Goal: Answer question/provide support: Check status

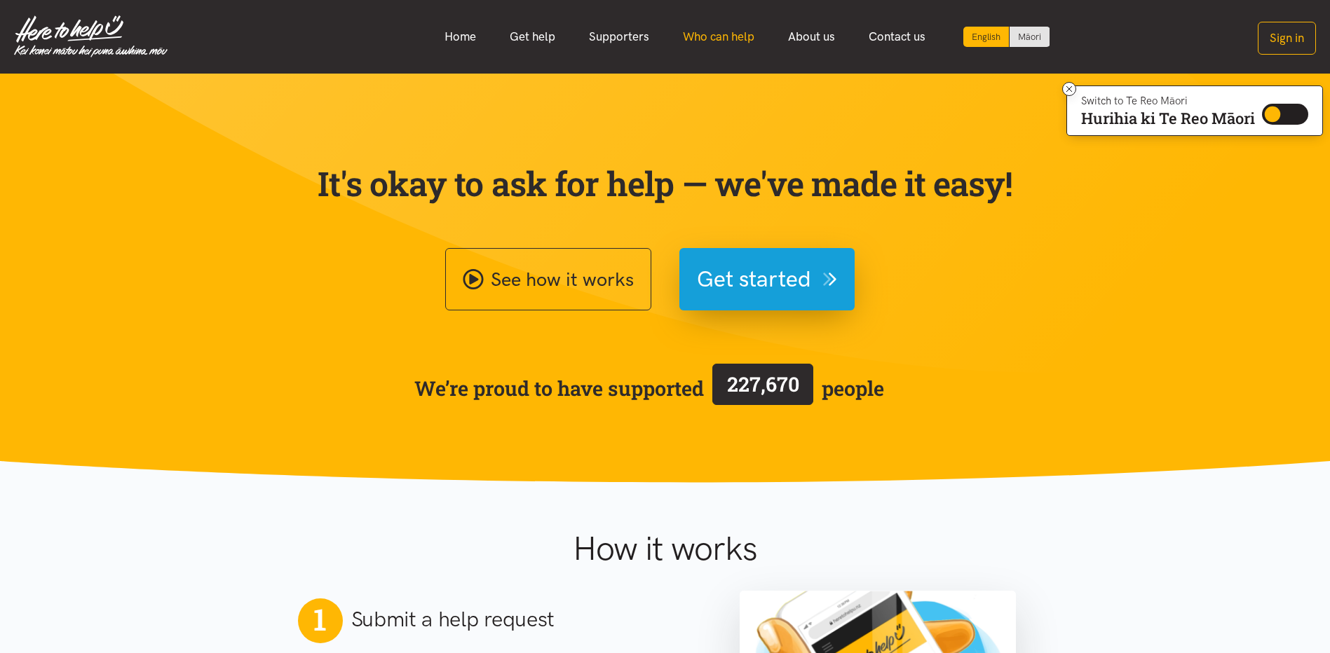
click at [685, 41] on link "Who can help" at bounding box center [718, 37] width 105 height 30
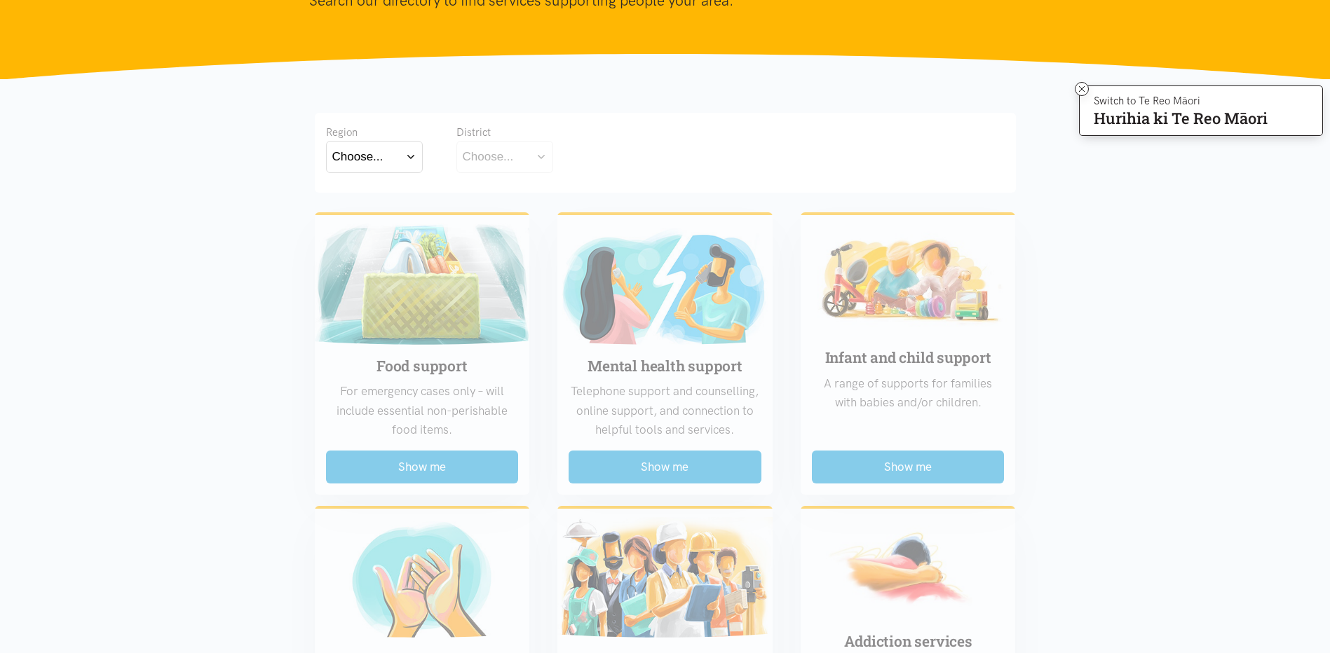
scroll to position [210, 0]
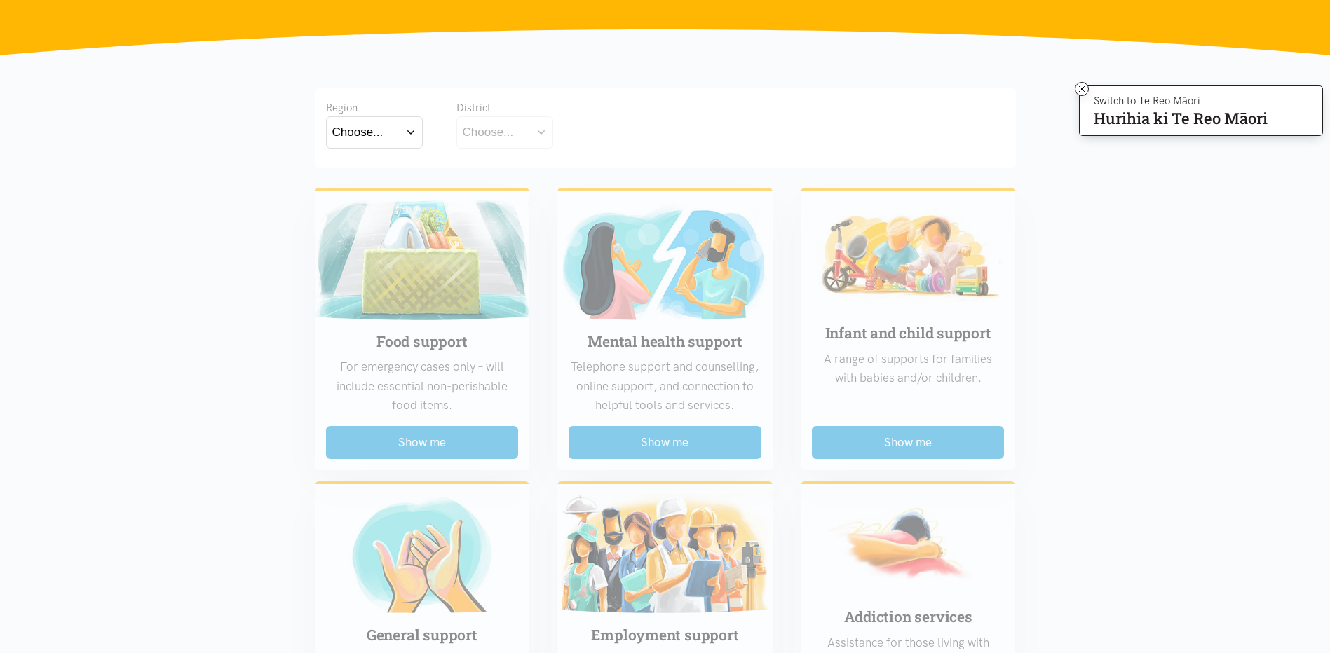
click at [410, 136] on button "Choose..." at bounding box center [374, 132] width 97 height 32
click at [374, 193] on label "Waikato" at bounding box center [374, 194] width 84 height 18
click at [0, 0] on input "Waikato" at bounding box center [0, 0] width 0 height 0
click at [498, 142] on div "Choose..." at bounding box center [488, 132] width 51 height 19
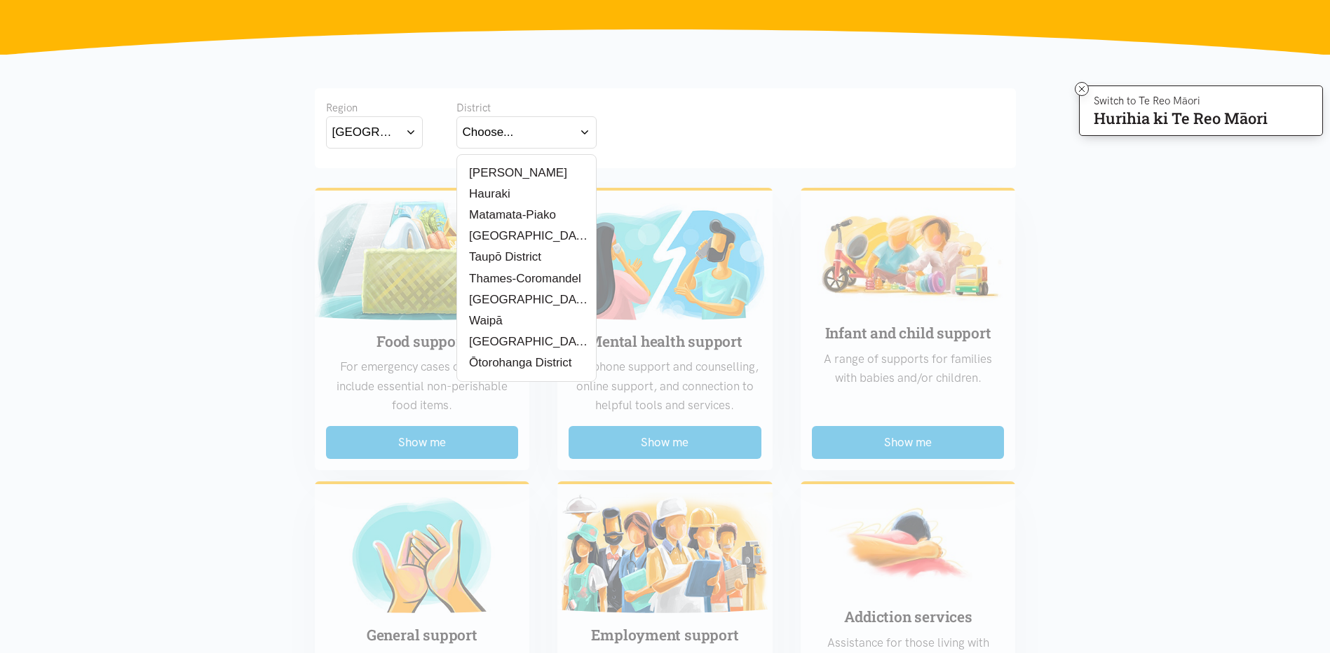
click at [511, 175] on label "[PERSON_NAME]" at bounding box center [515, 173] width 104 height 18
click at [0, 0] on input "[PERSON_NAME]" at bounding box center [0, 0] width 0 height 0
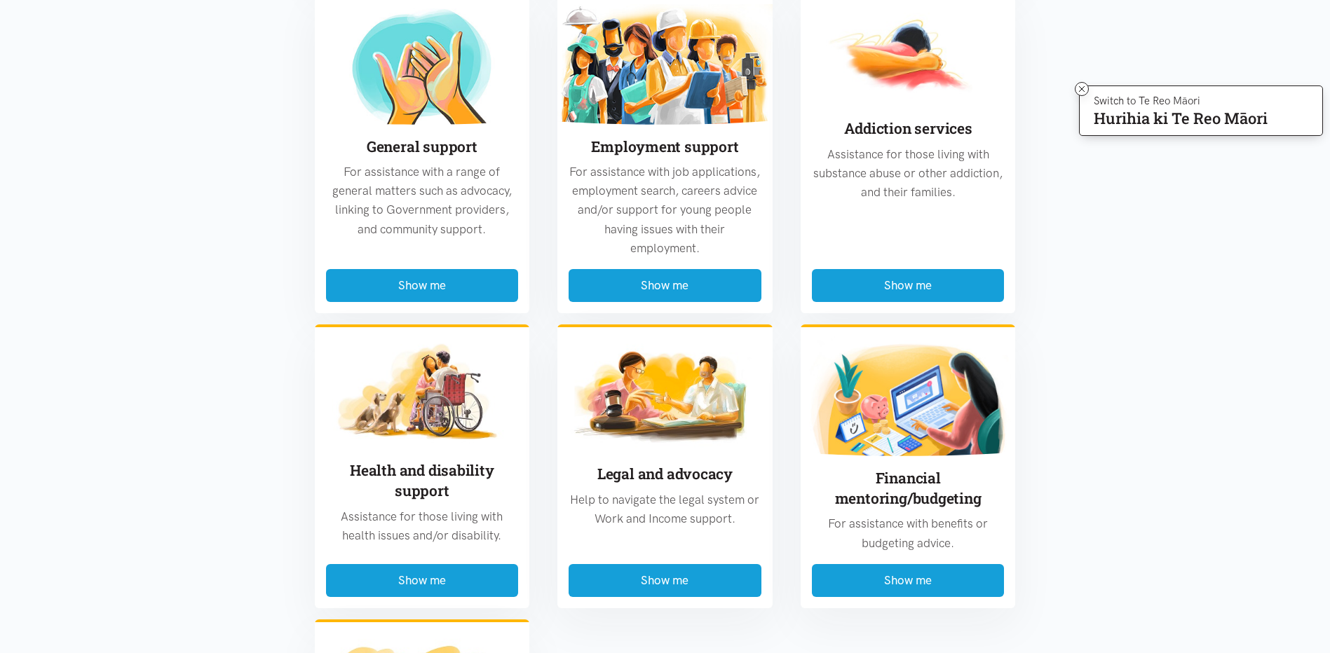
scroll to position [701, 0]
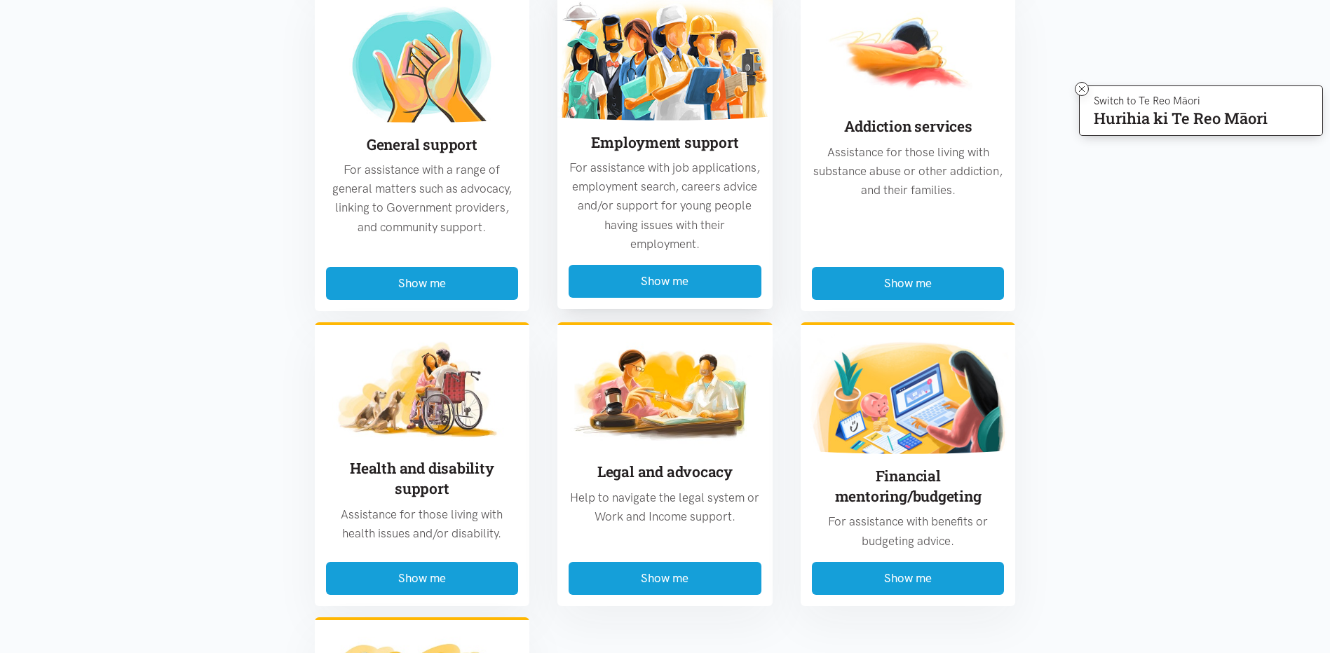
click at [601, 254] on div "Employment support For assistance with job applications, employment search, car…" at bounding box center [664, 193] width 215 height 144
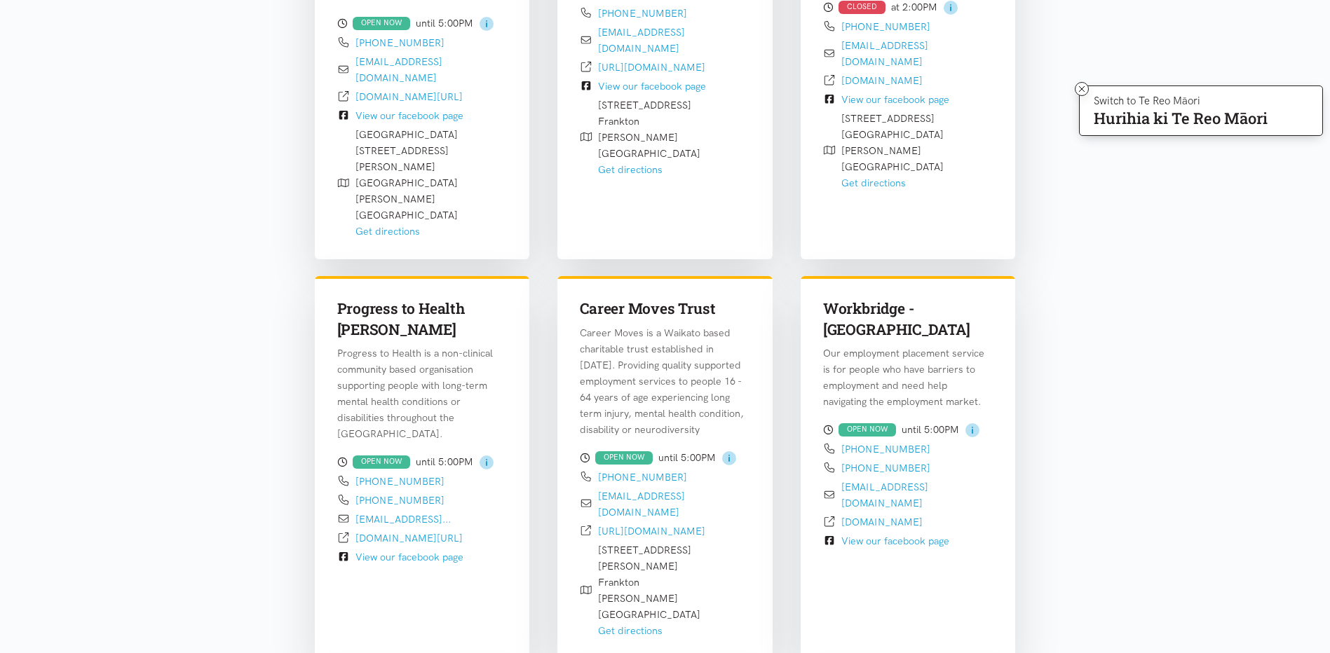
scroll to position [833, 0]
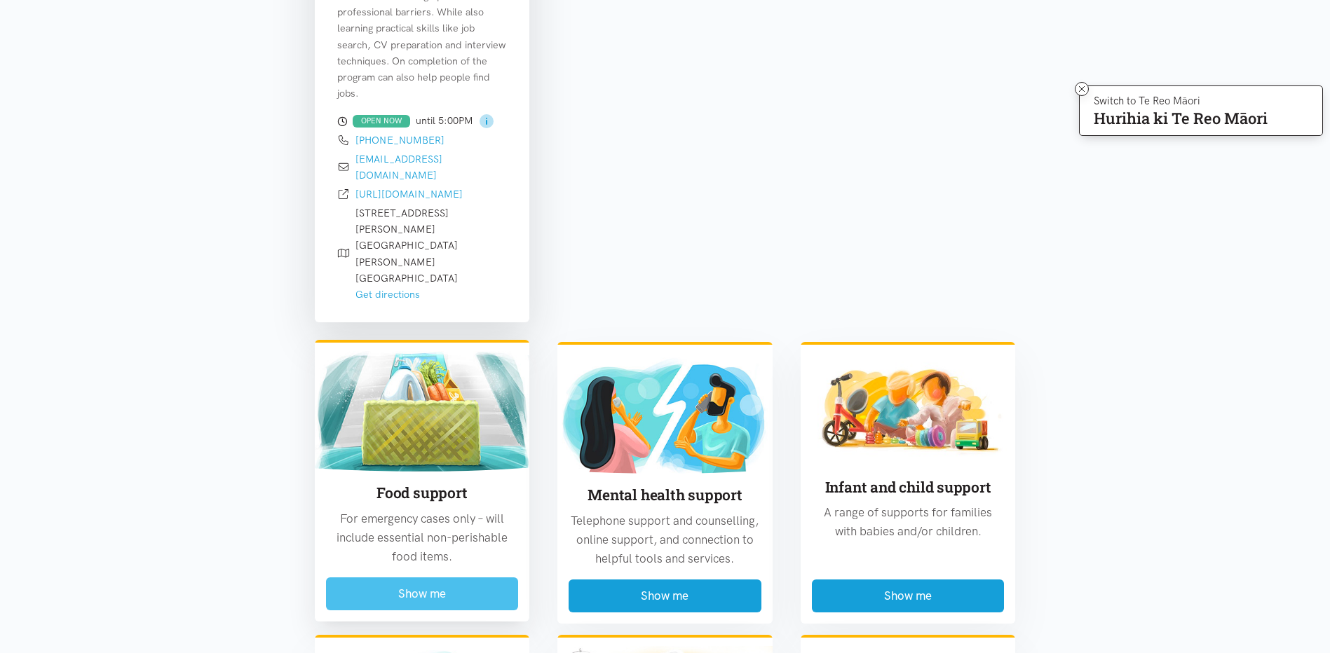
click at [430, 577] on button "Show me" at bounding box center [422, 593] width 193 height 33
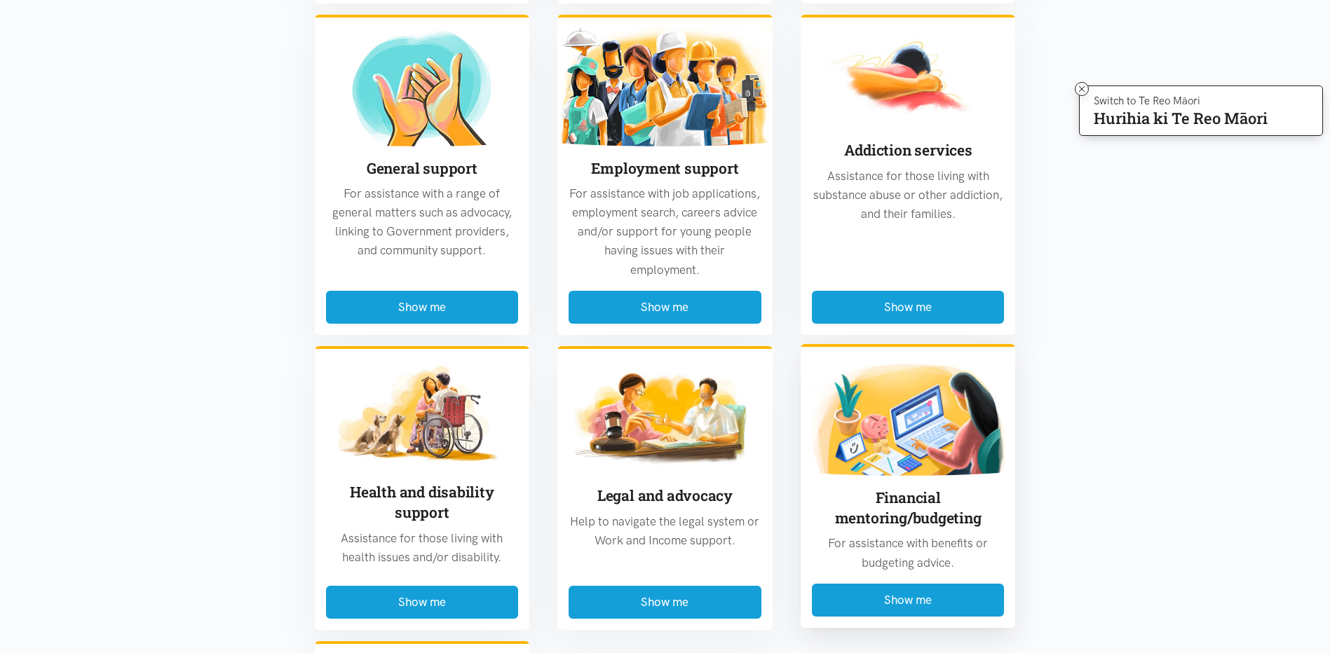
scroll to position [1954, 0]
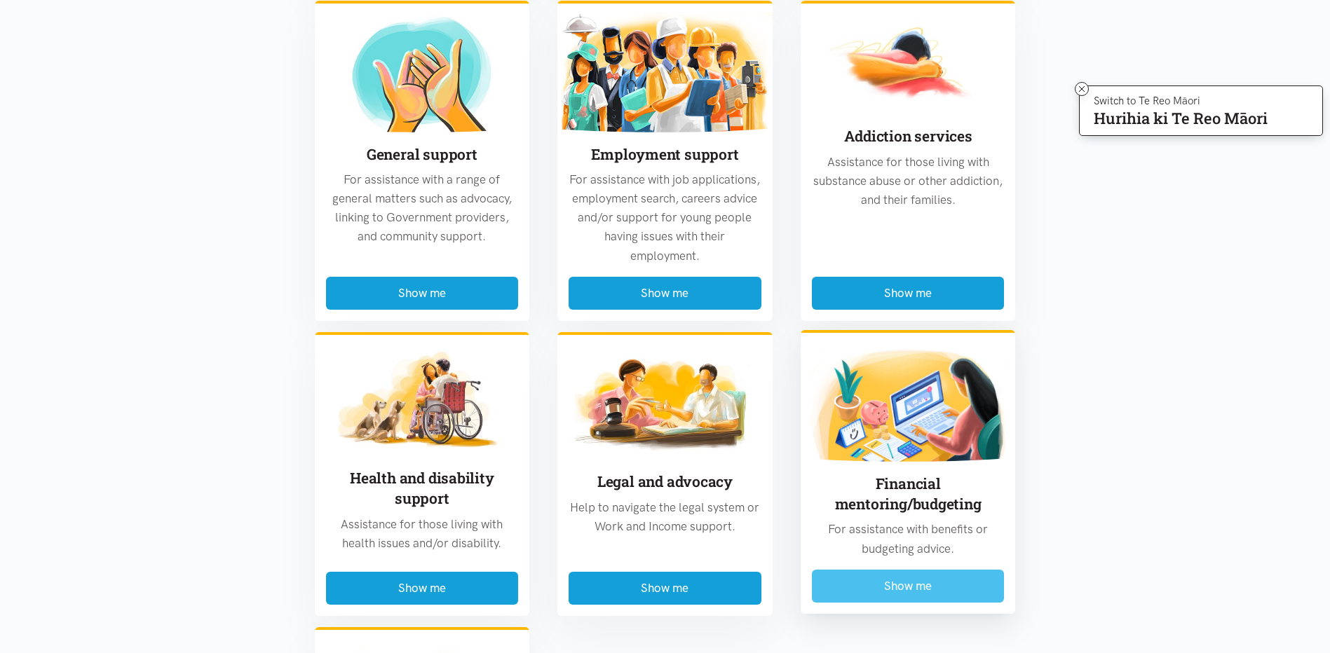
click at [943, 570] on button "Show me" at bounding box center [908, 586] width 193 height 33
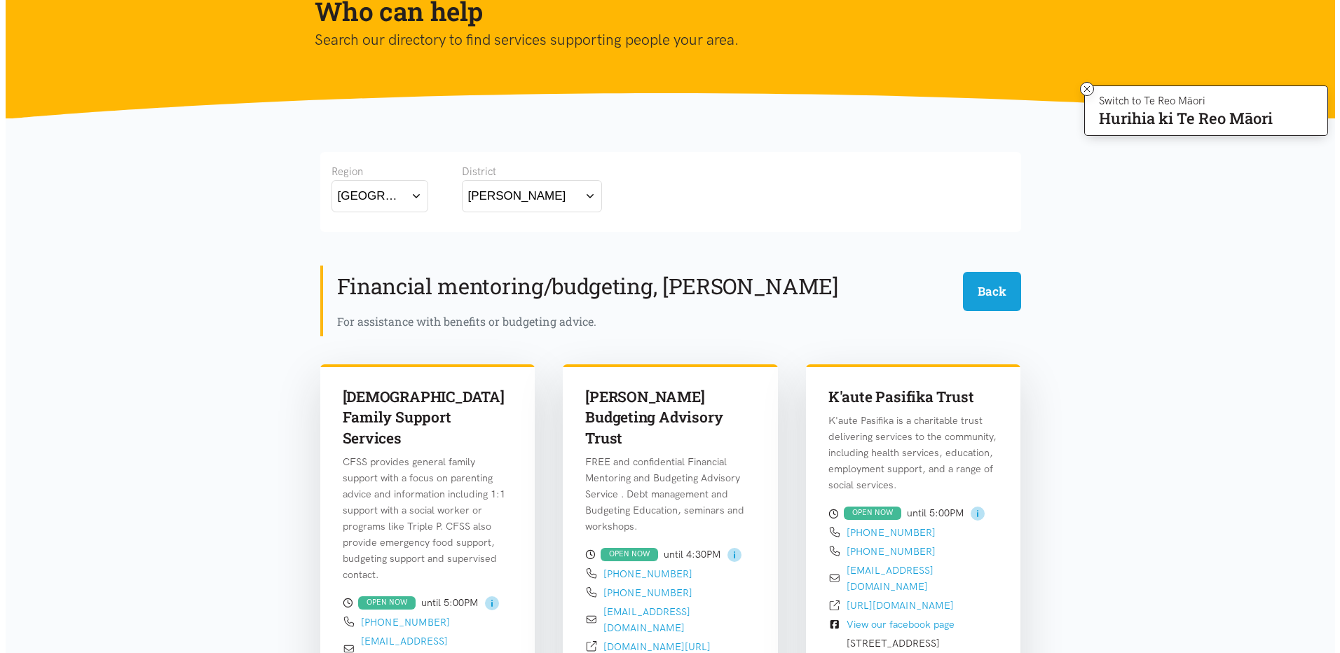
scroll to position [0, 0]
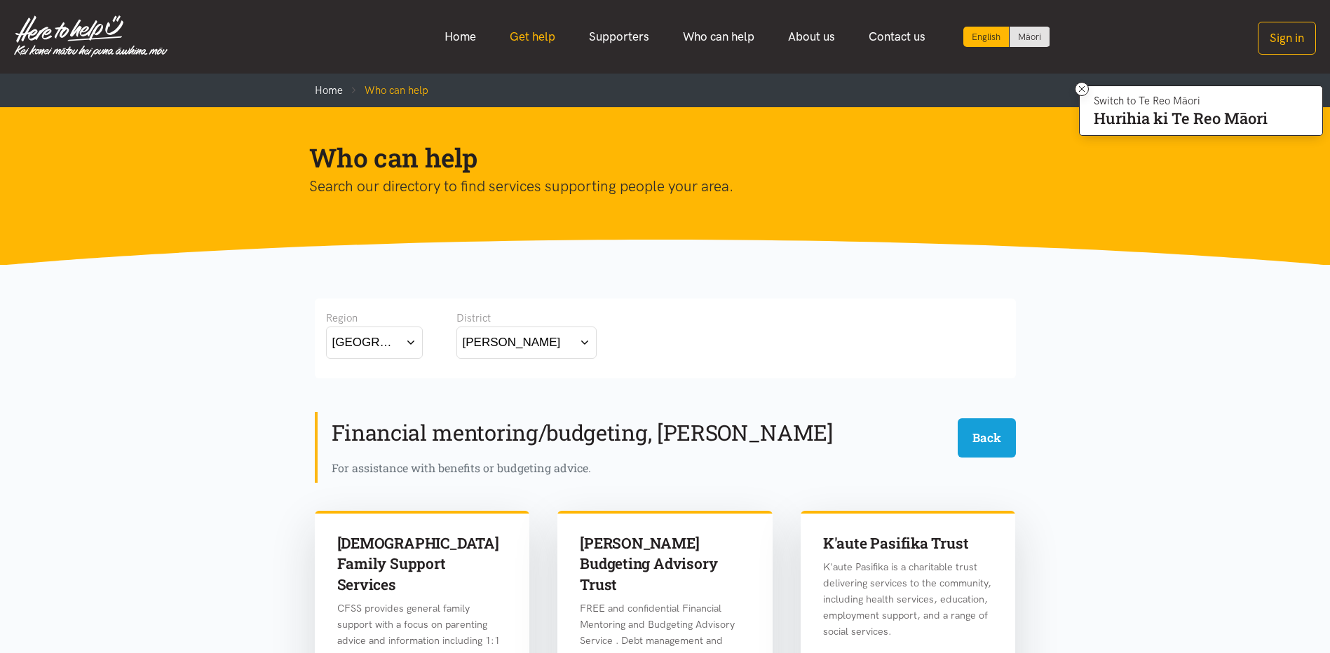
click at [542, 34] on link "Get help" at bounding box center [532, 37] width 79 height 30
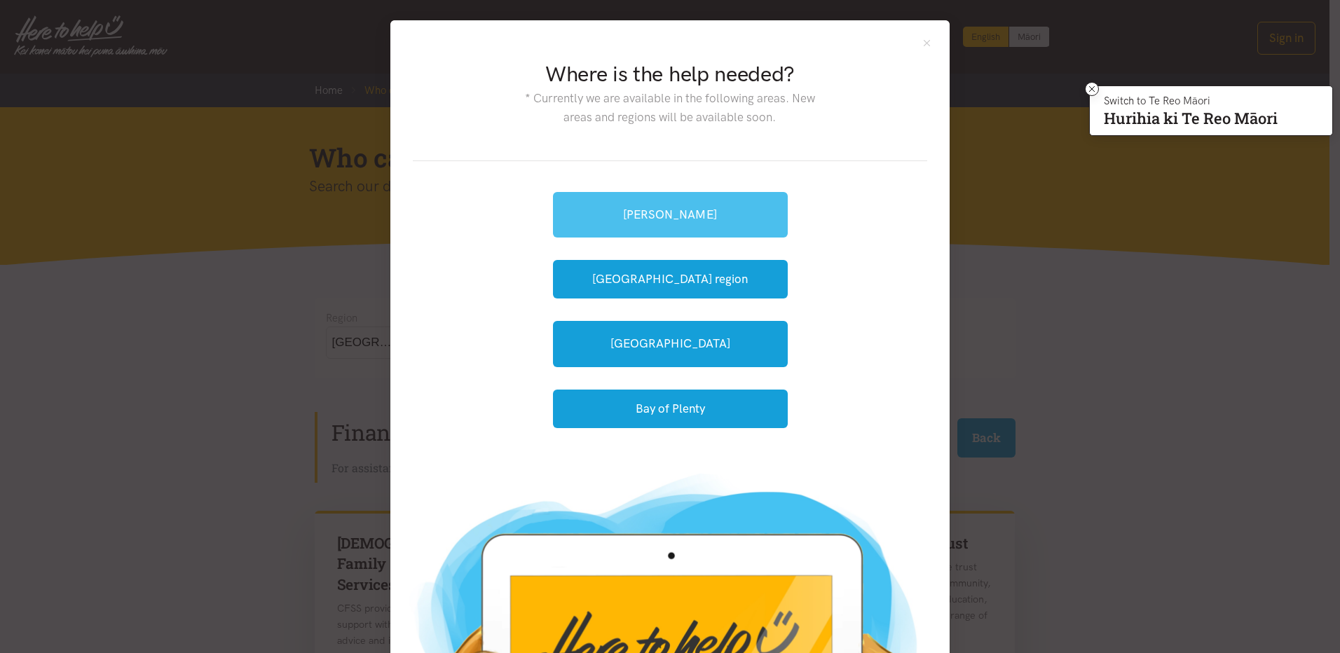
click at [579, 218] on link "[PERSON_NAME]" at bounding box center [670, 215] width 235 height 46
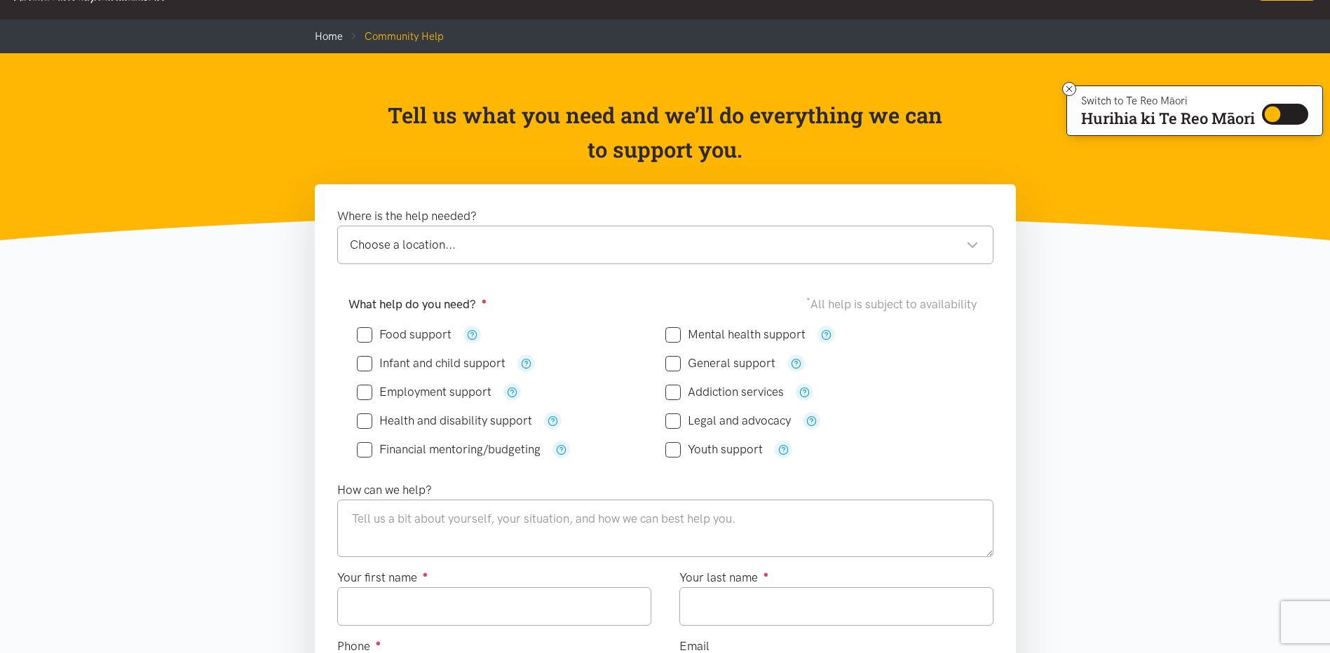
scroll to position [210, 0]
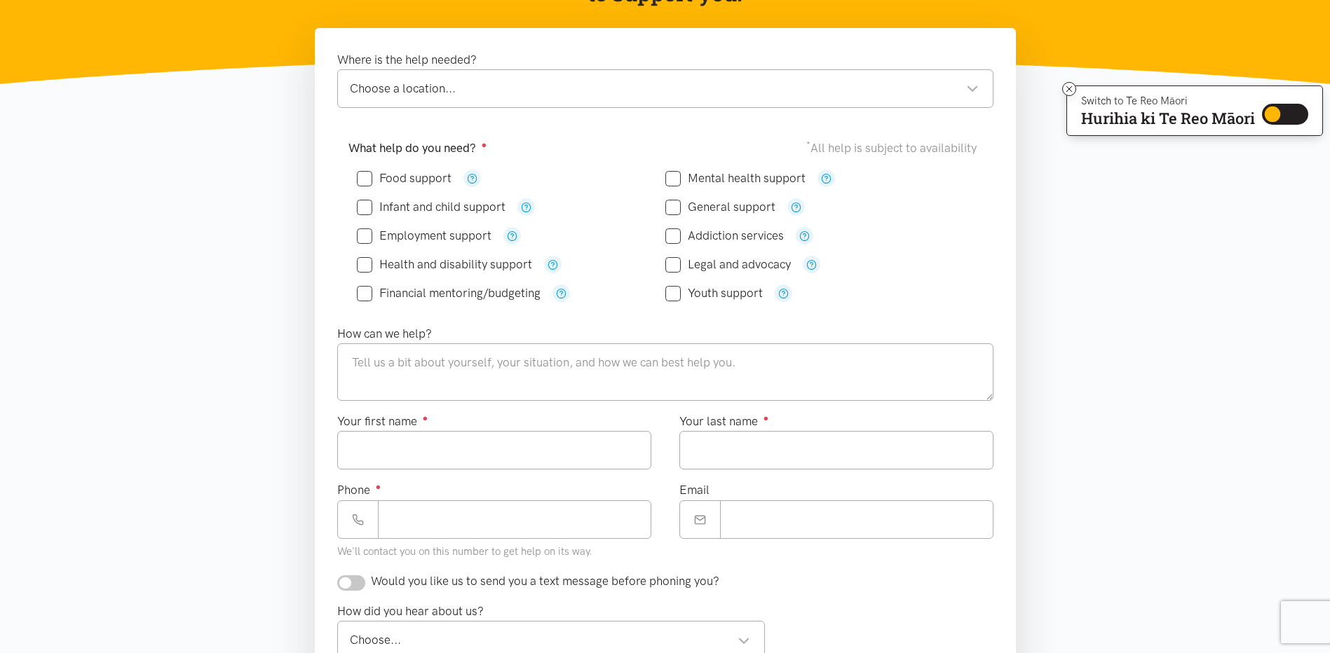
click at [566, 104] on div "Choose a location... Choose a location..." at bounding box center [665, 88] width 656 height 39
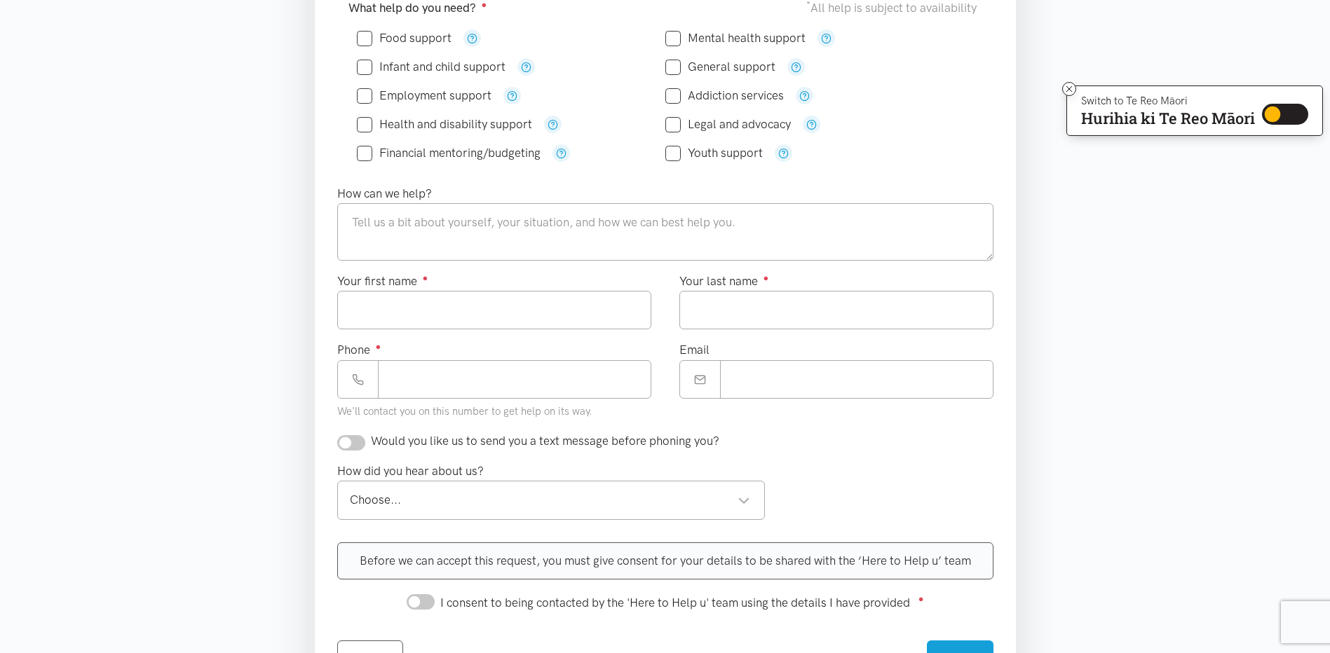
scroll to position [70, 0]
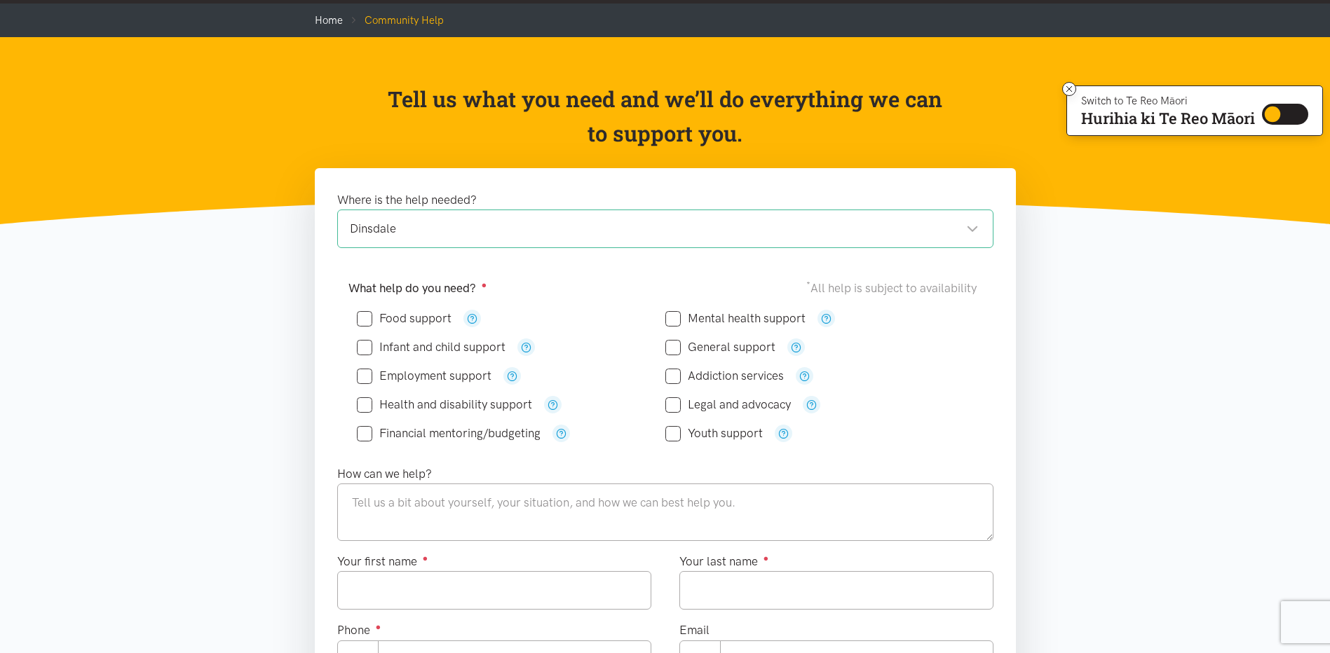
click at [317, 12] on li "Home" at bounding box center [329, 20] width 28 height 17
click at [317, 20] on link "Home" at bounding box center [329, 20] width 28 height 13
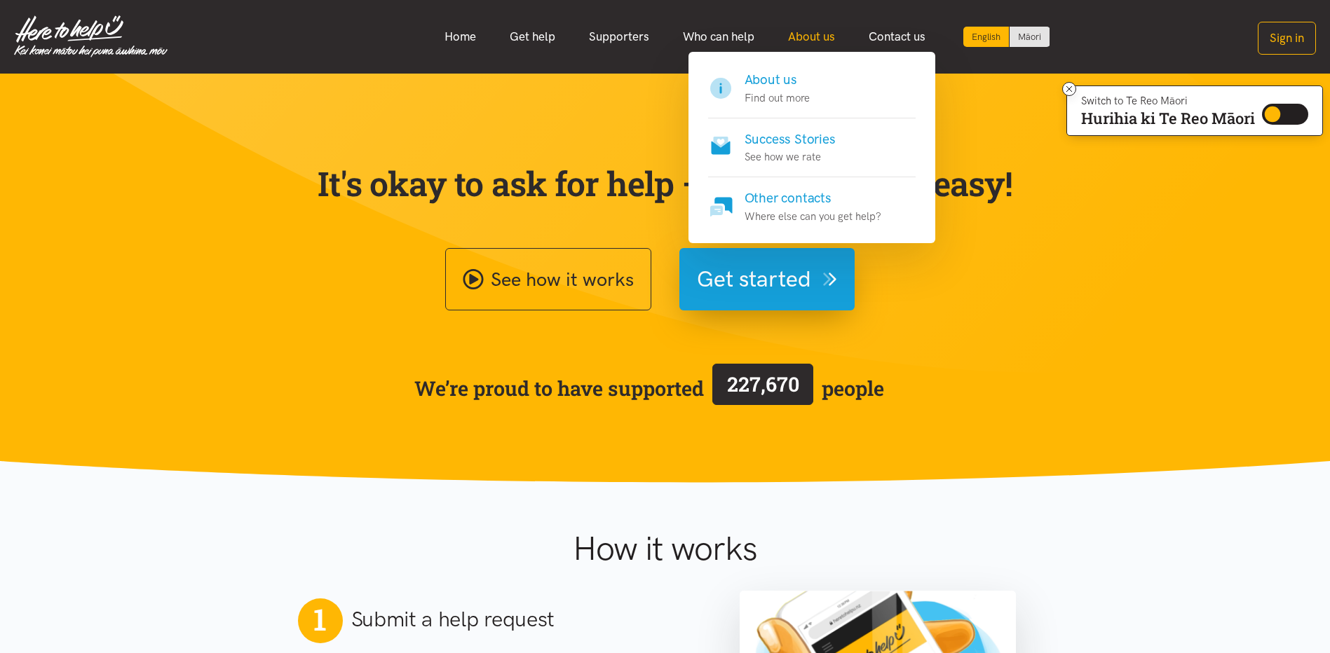
click at [808, 25] on link "About us" at bounding box center [811, 37] width 81 height 30
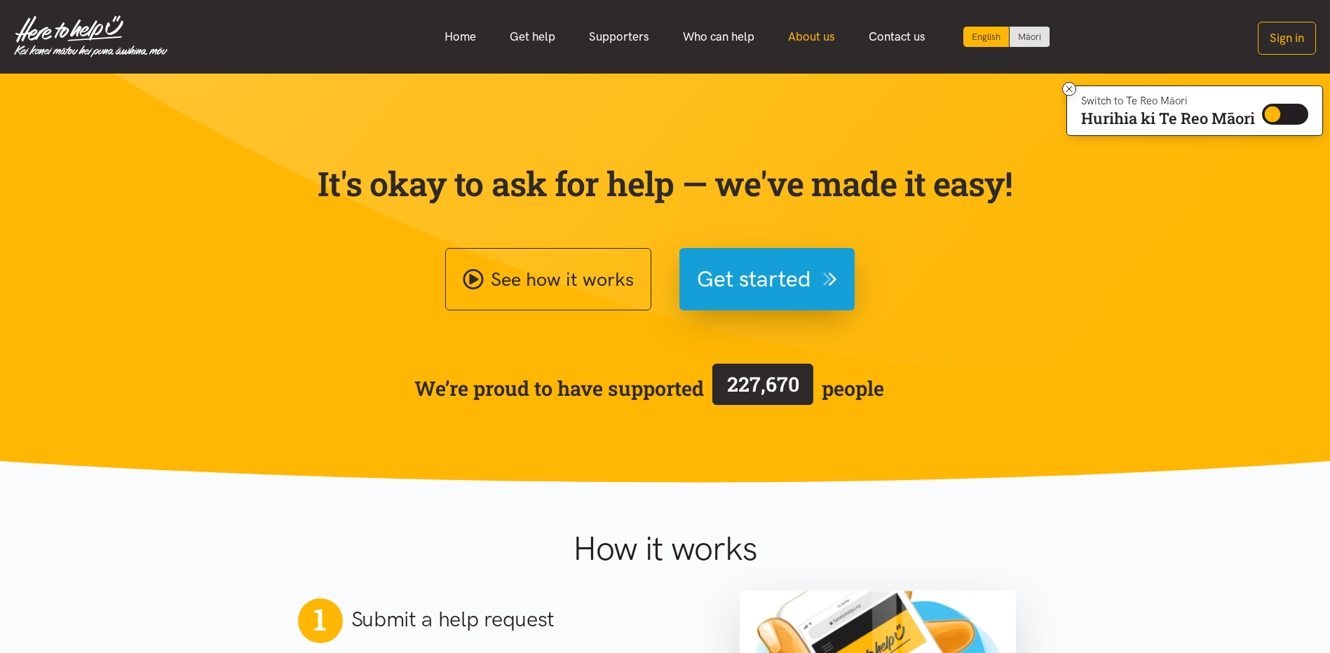
click at [812, 43] on link "About us" at bounding box center [811, 37] width 81 height 30
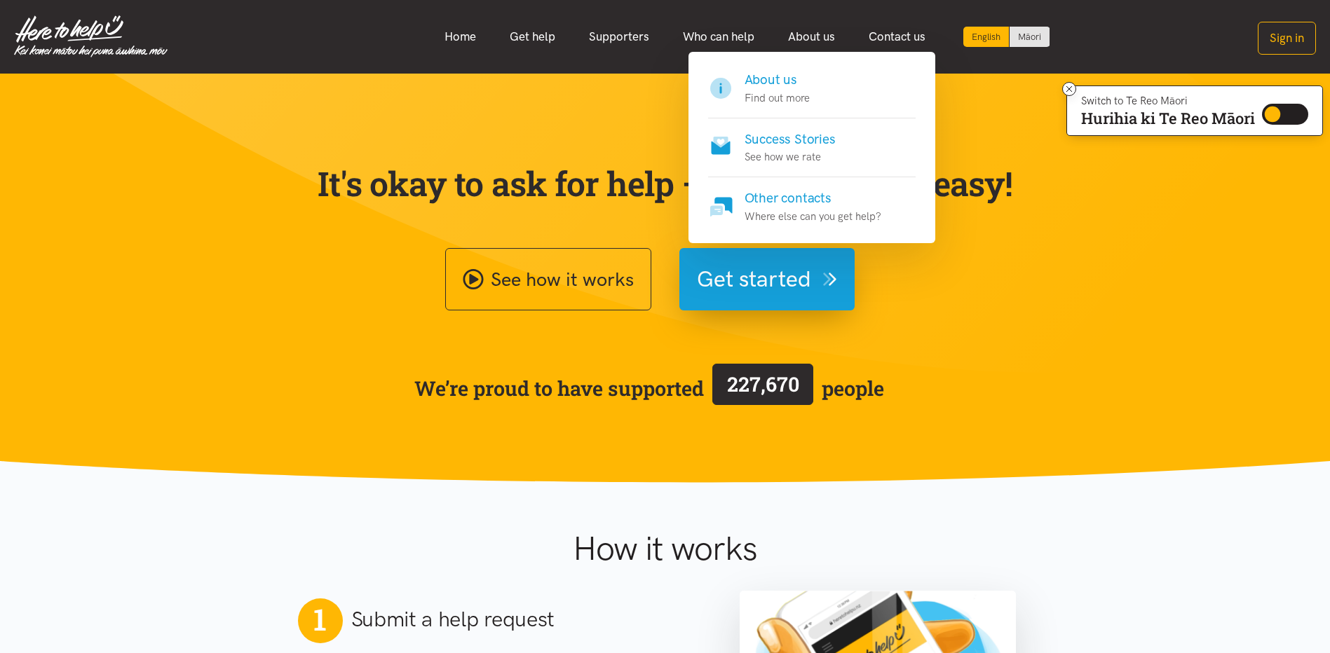
click at [814, 91] on link "About us Find out more" at bounding box center [811, 94] width 207 height 48
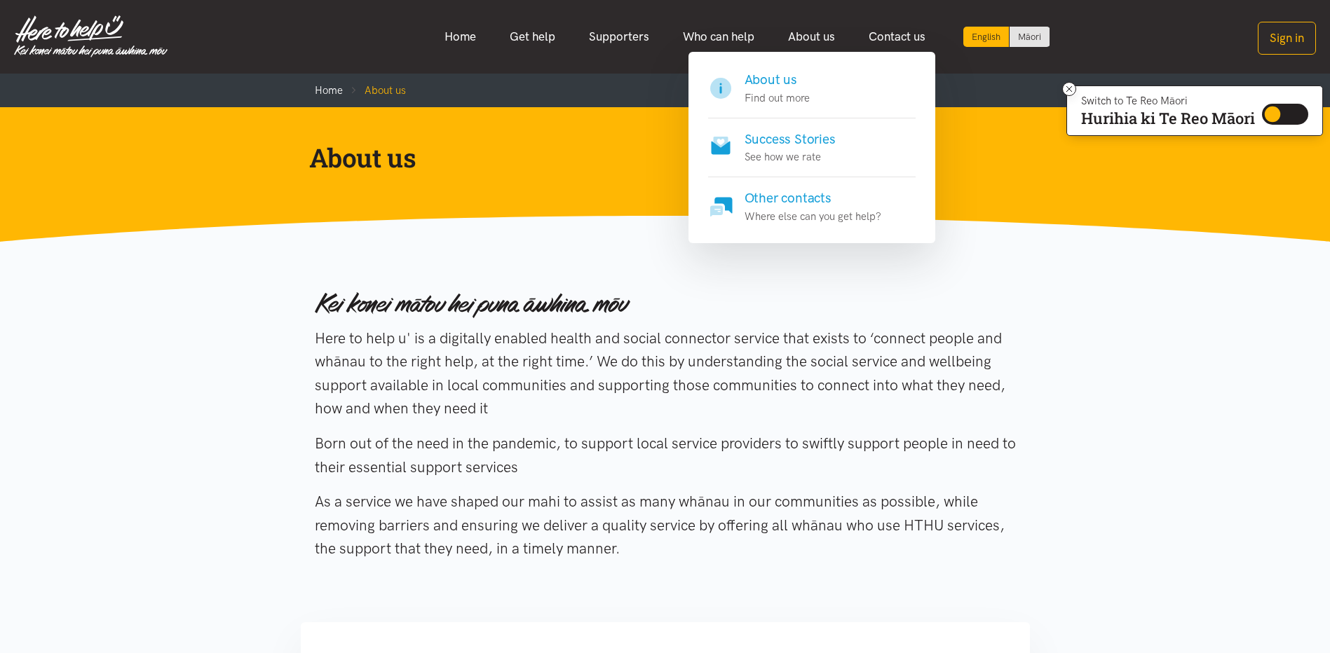
click at [781, 135] on h4 "Success Stories" at bounding box center [789, 140] width 91 height 20
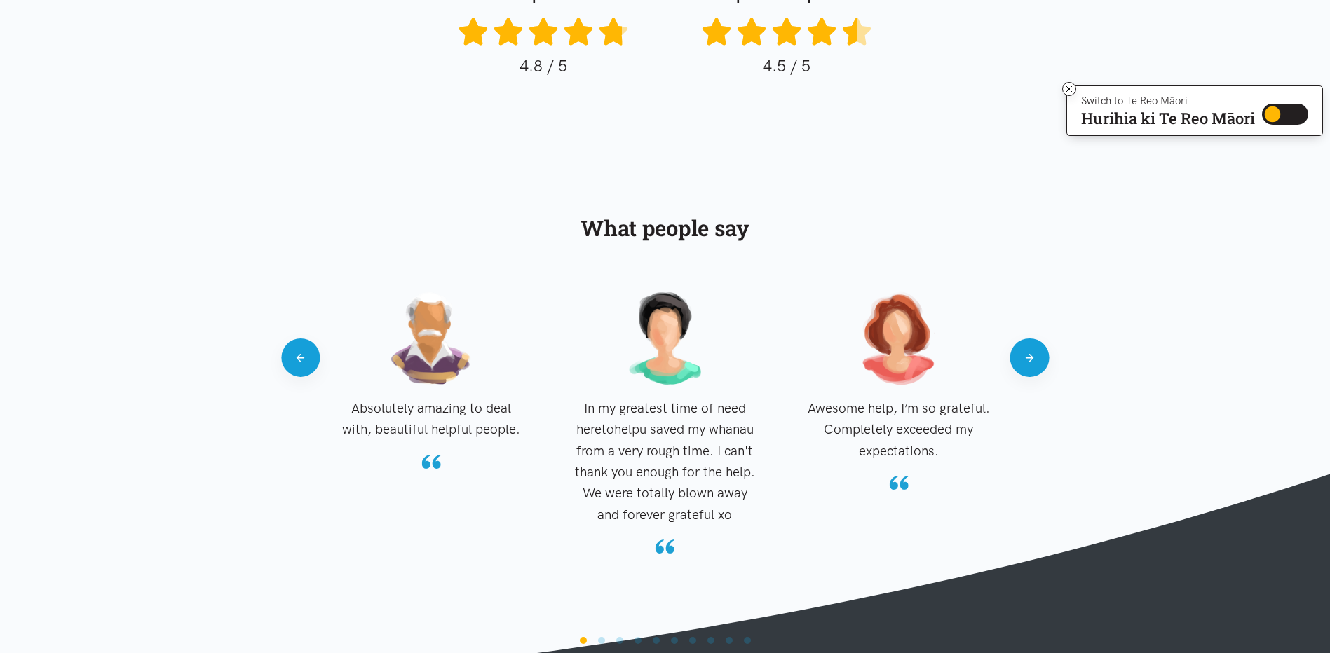
scroll to position [1262, 0]
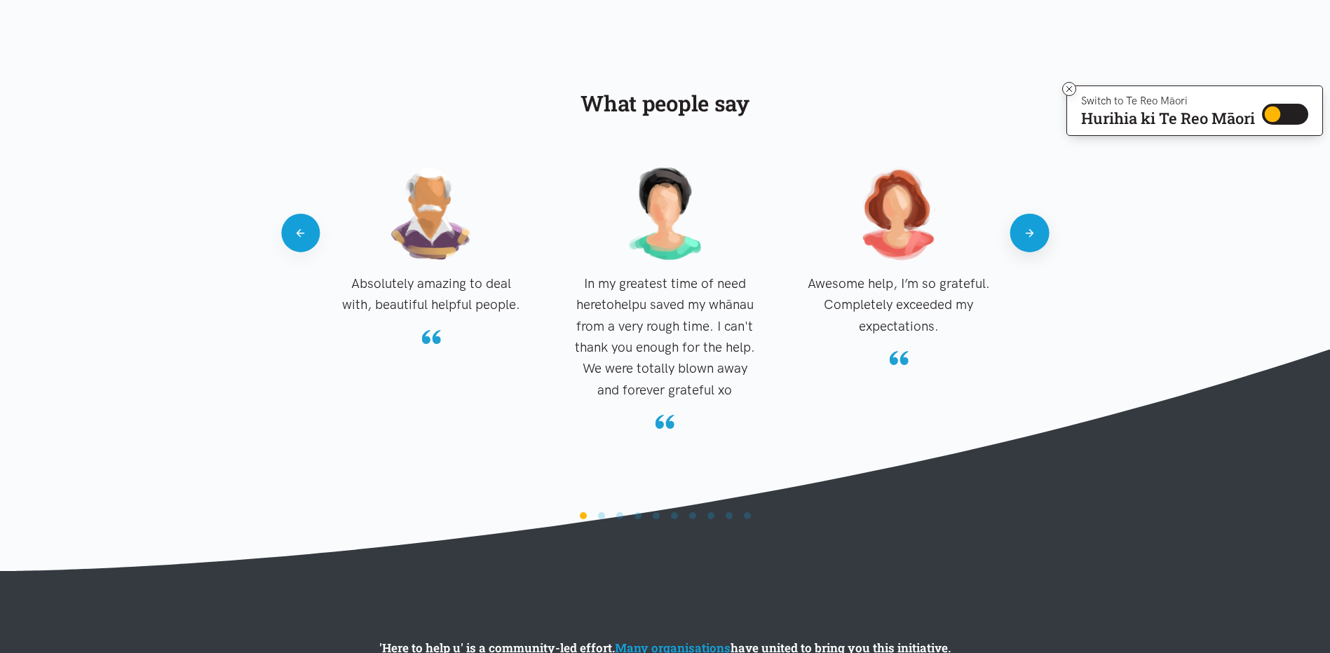
click at [1032, 230] on button "Next" at bounding box center [1029, 233] width 39 height 39
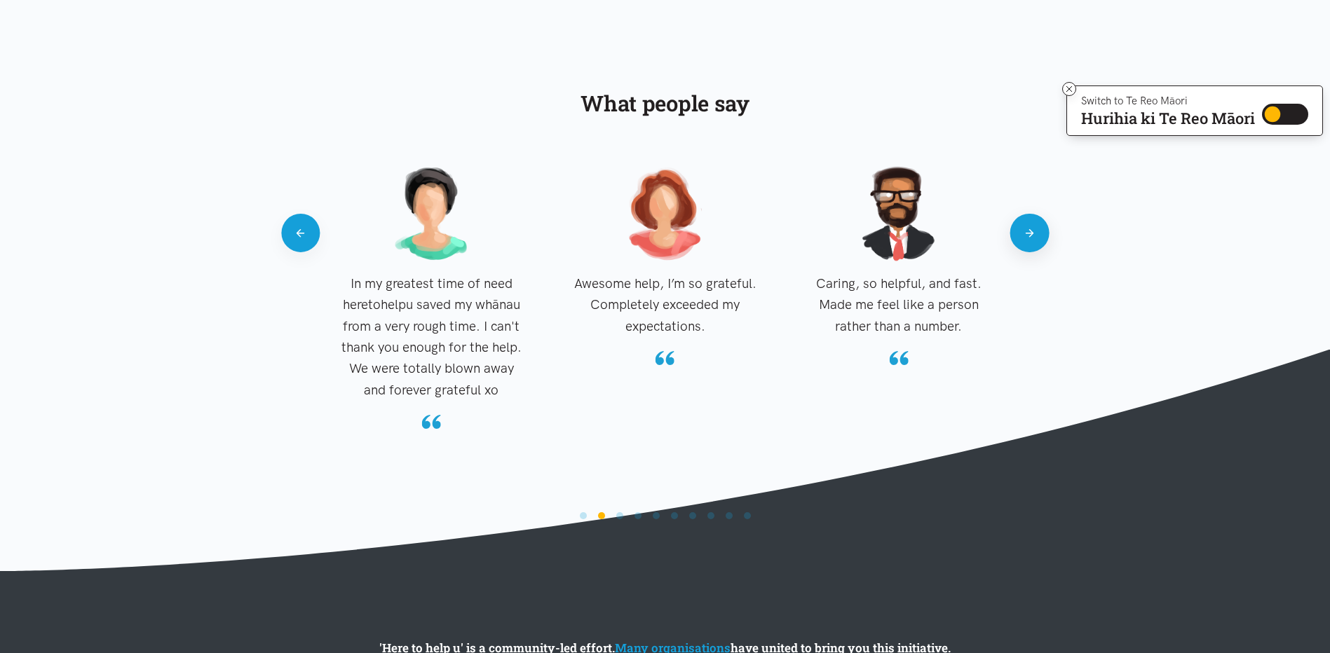
click at [1032, 230] on button "Next" at bounding box center [1029, 233] width 39 height 39
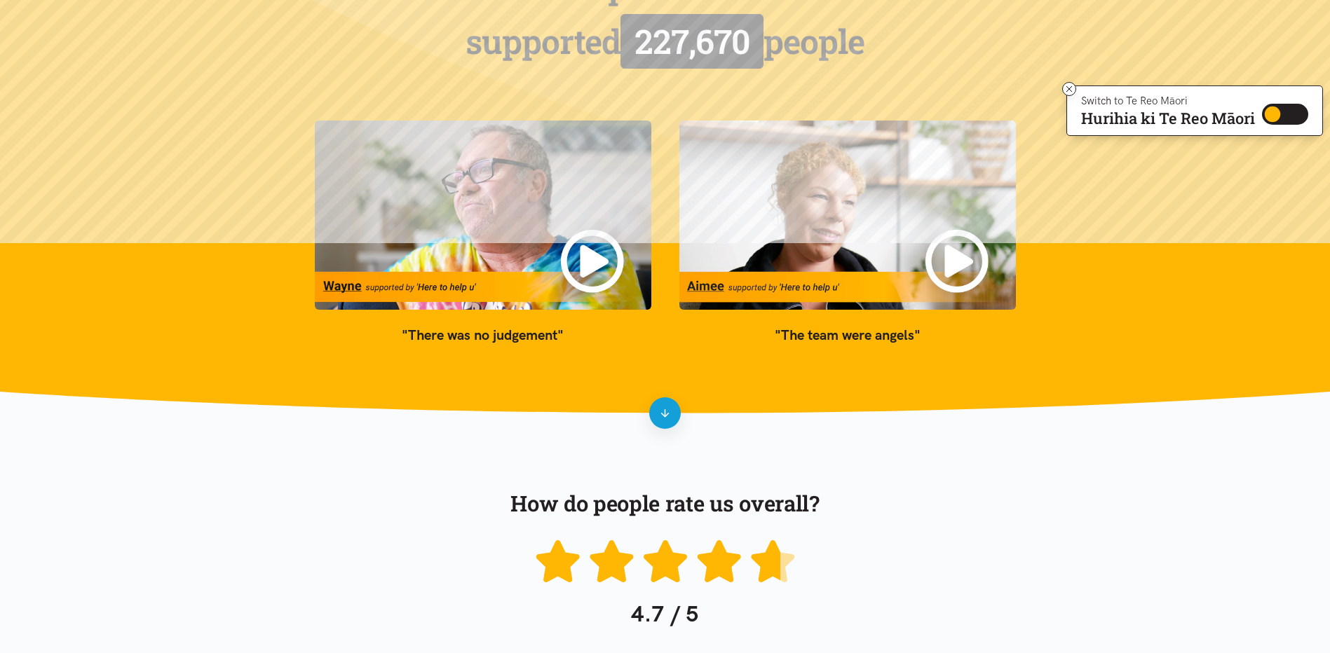
scroll to position [0, 0]
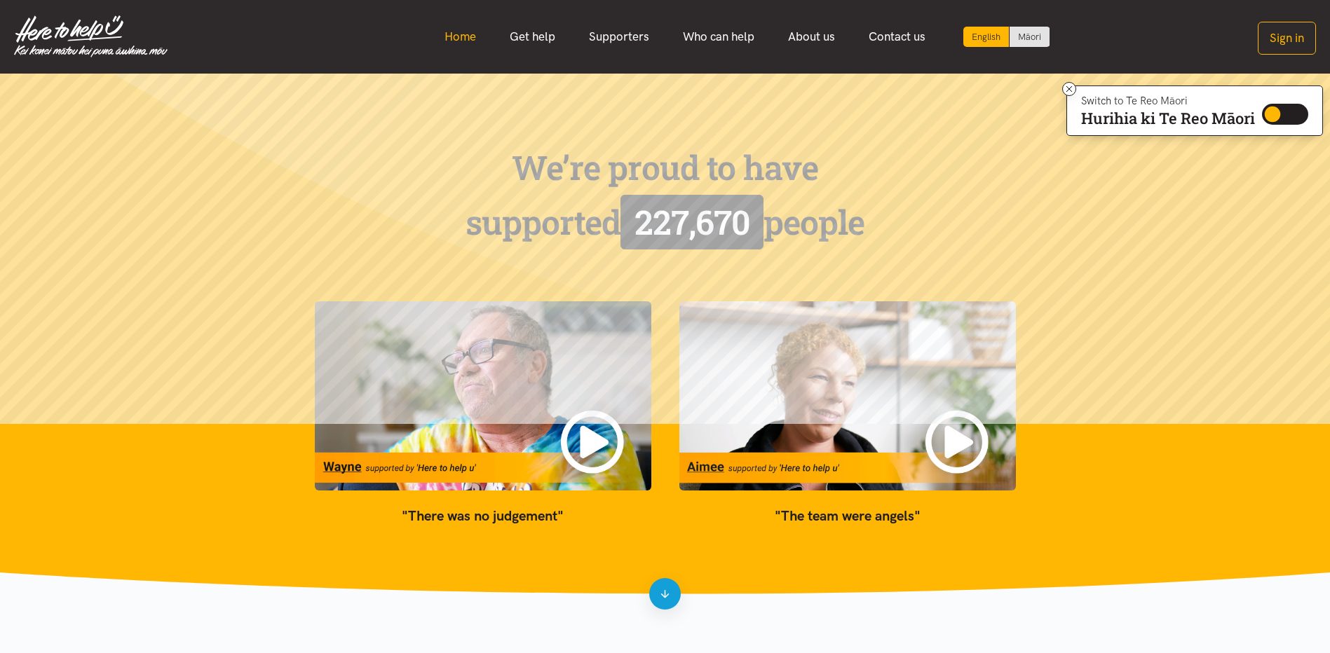
click at [459, 41] on link "Home" at bounding box center [460, 37] width 65 height 30
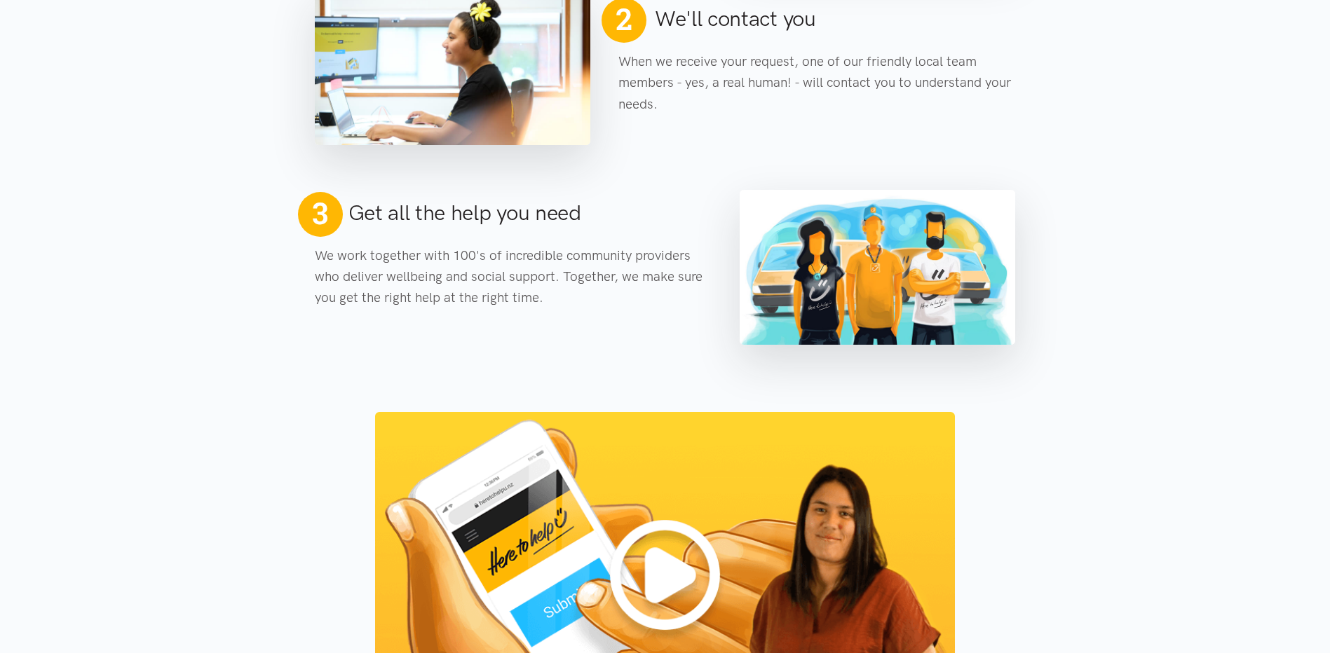
scroll to position [1051, 0]
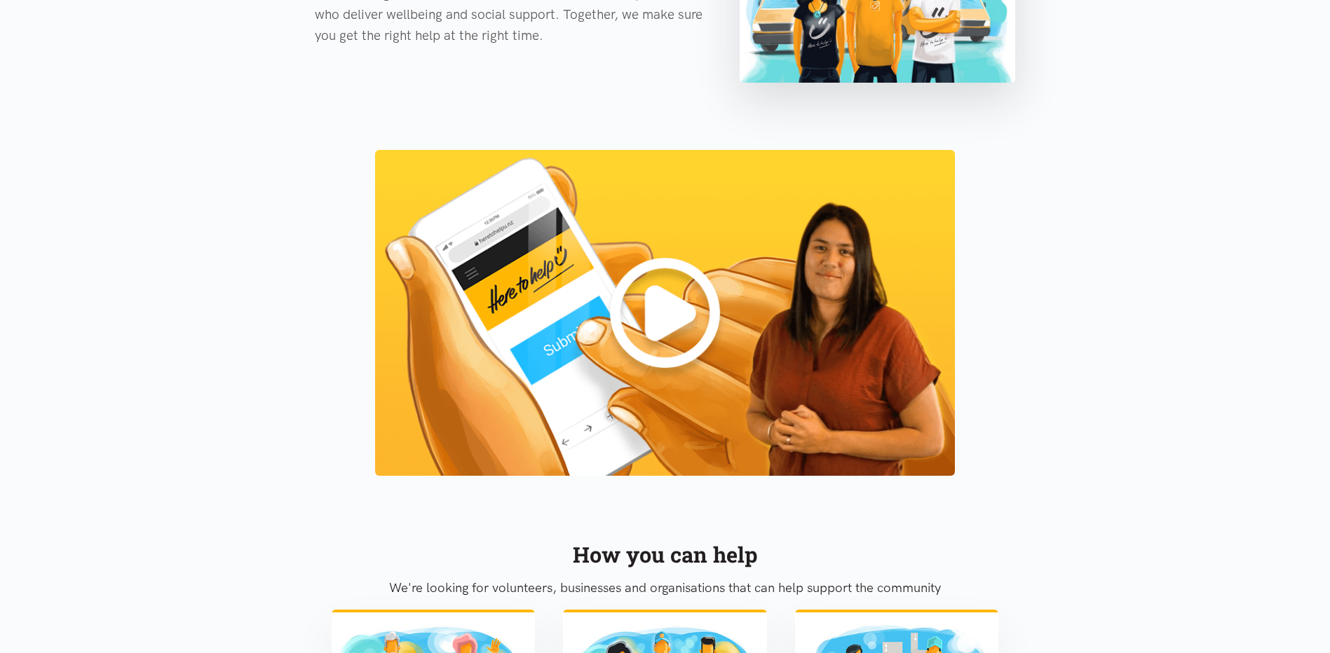
click at [588, 367] on img at bounding box center [665, 313] width 580 height 326
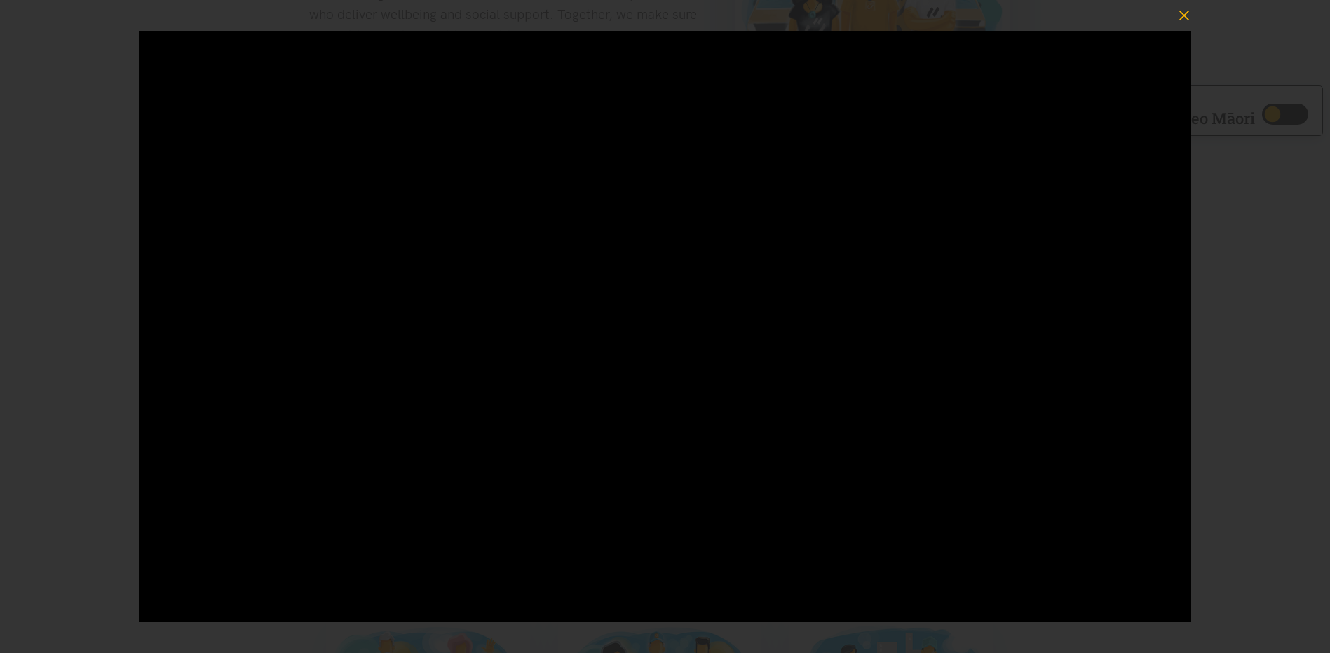
click at [1178, 10] on icon "button" at bounding box center [1184, 16] width 20 height 20
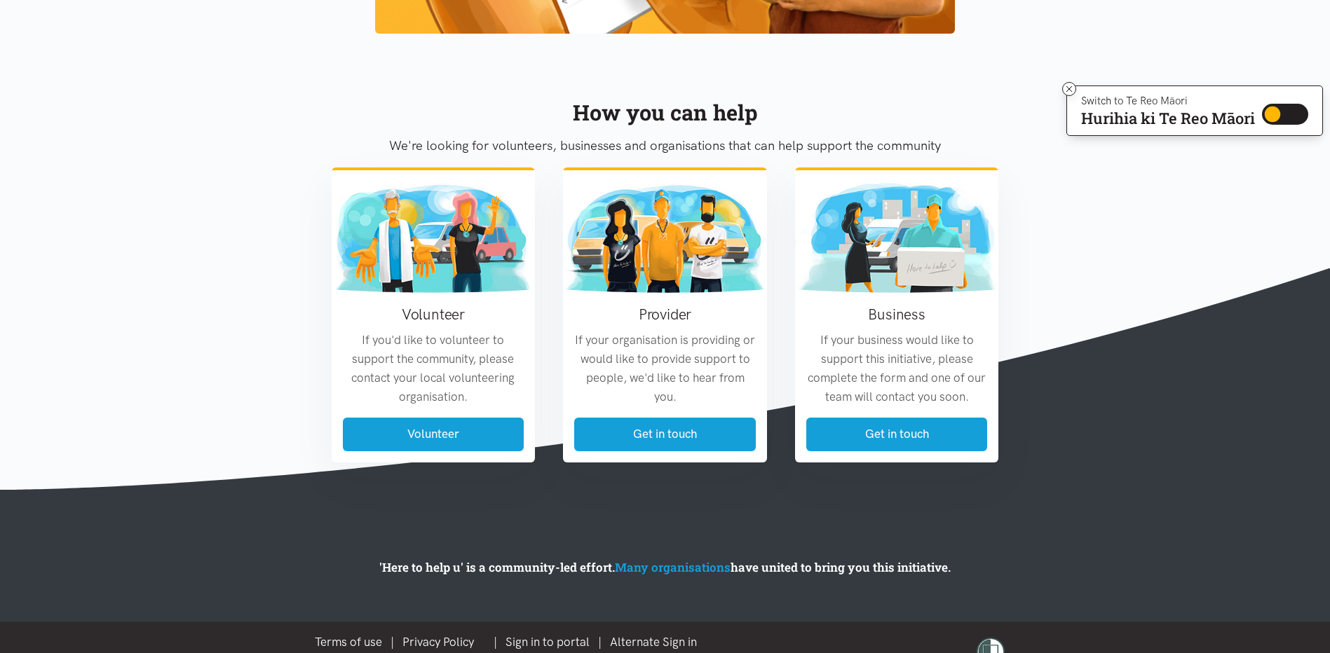
scroll to position [1522, 0]
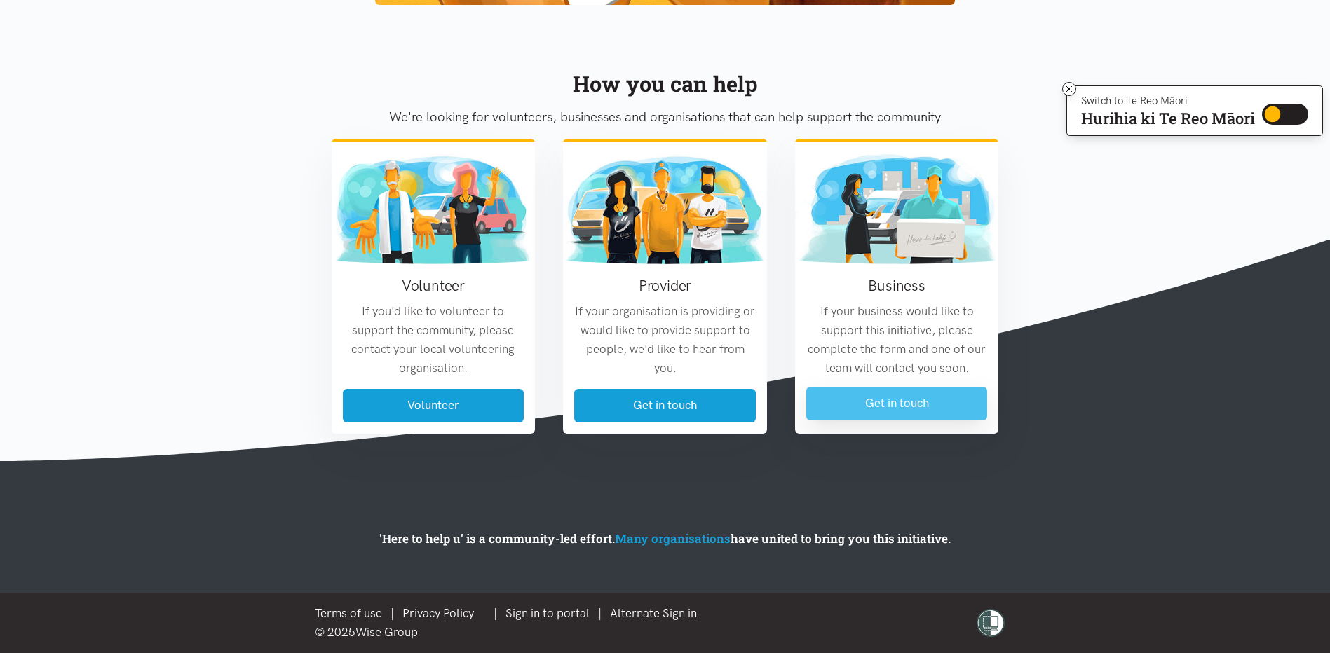
click at [886, 399] on link "Get in touch" at bounding box center [897, 403] width 182 height 33
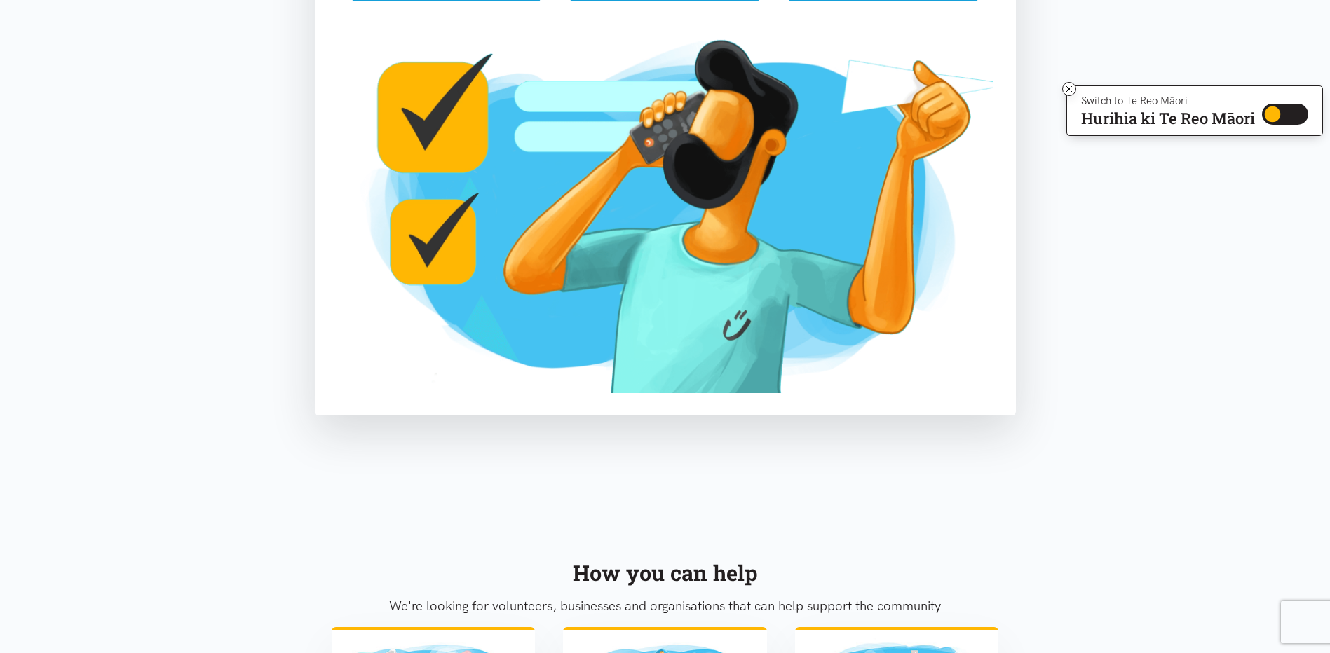
scroll to position [70, 0]
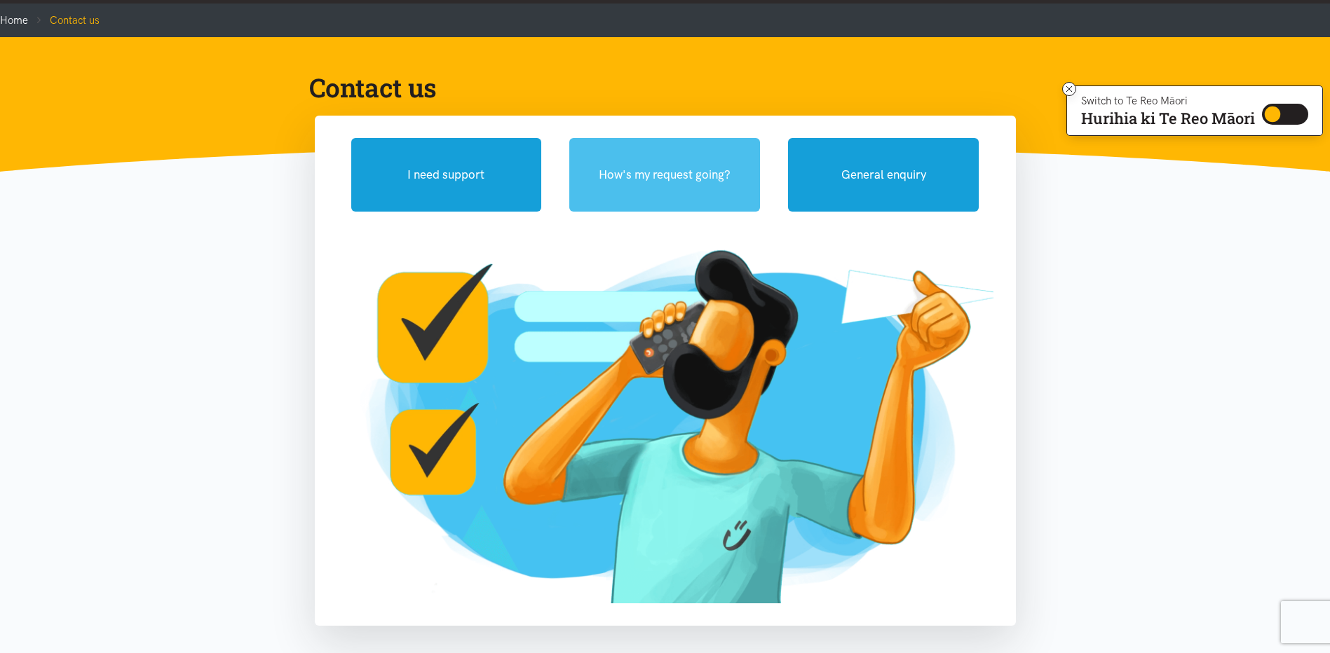
click at [625, 191] on button "How's my request going?" at bounding box center [664, 175] width 191 height 74
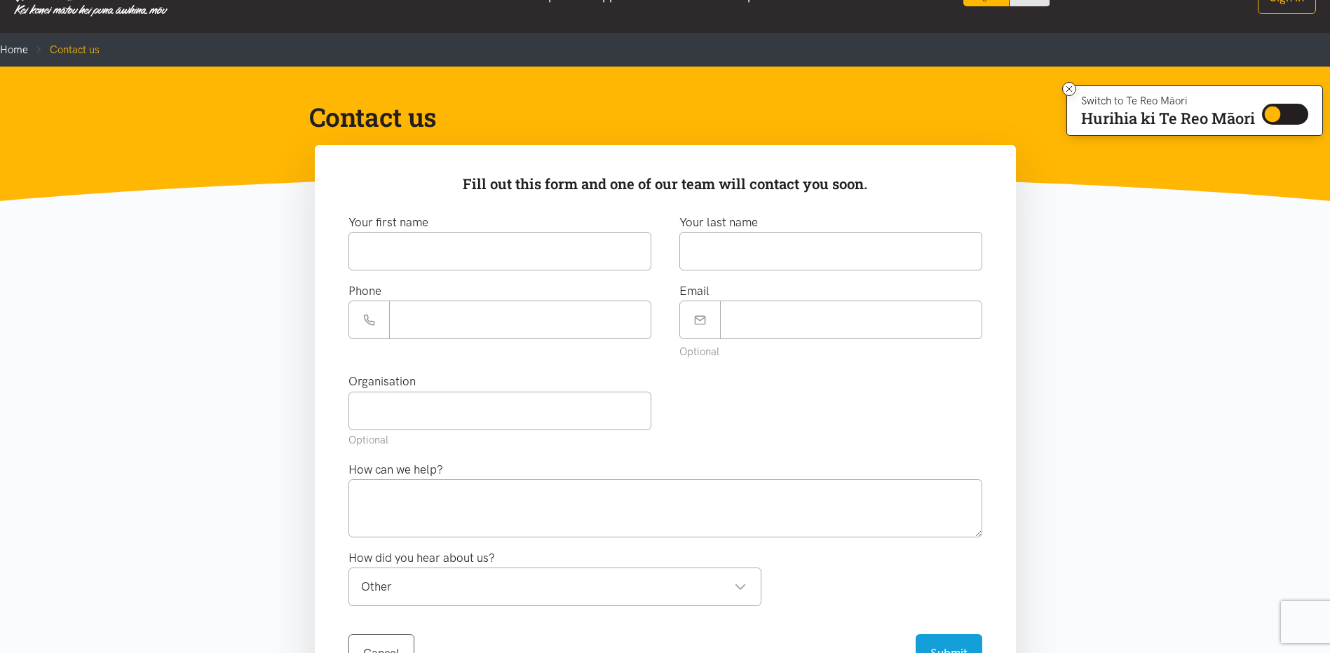
scroll to position [0, 0]
